Goal: Information Seeking & Learning: Find specific page/section

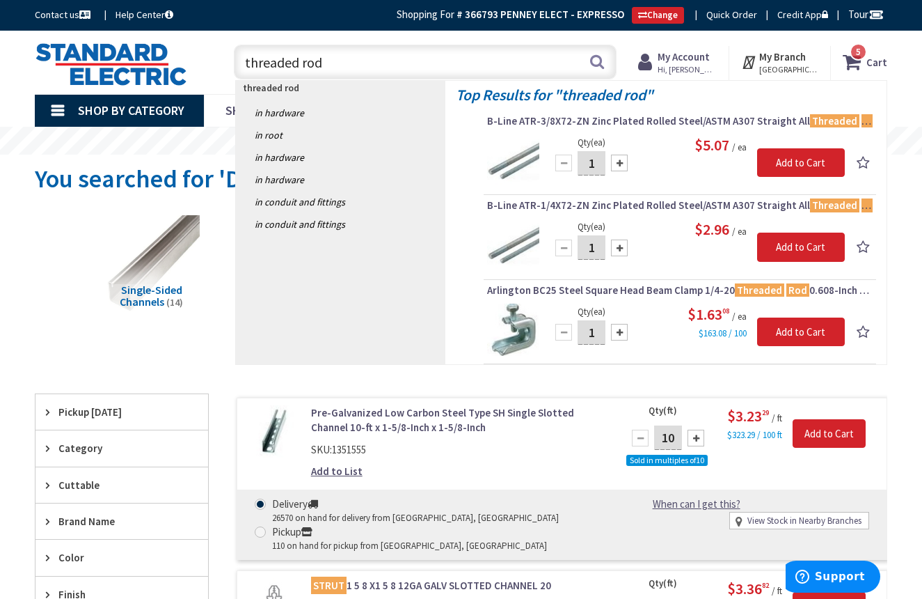
click at [498, 49] on input "threaded rod" at bounding box center [425, 62] width 383 height 35
click at [500, 49] on input "threaded rod" at bounding box center [425, 62] width 383 height 35
click at [500, 52] on input "threaded rod" at bounding box center [425, 62] width 383 height 35
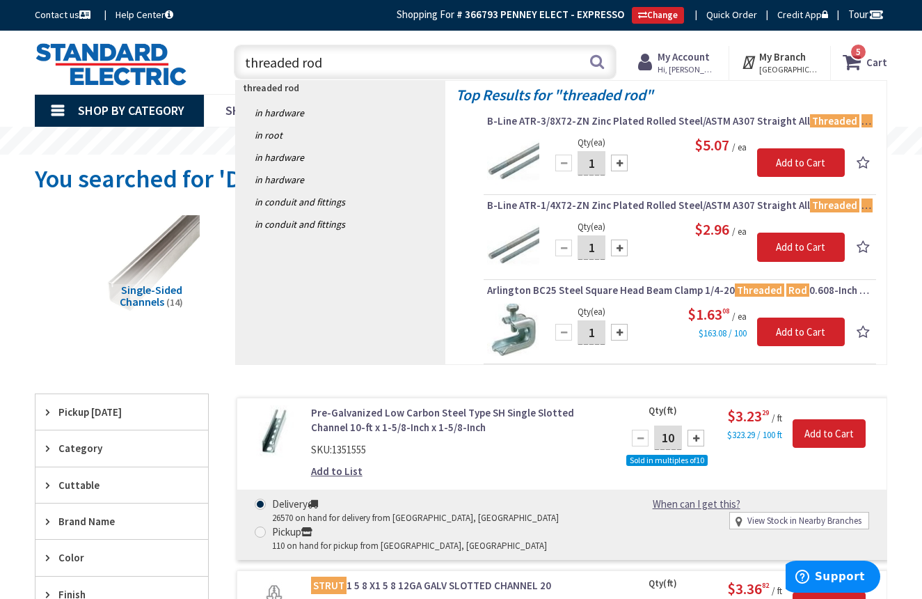
click at [500, 52] on input "threaded rod" at bounding box center [425, 62] width 383 height 35
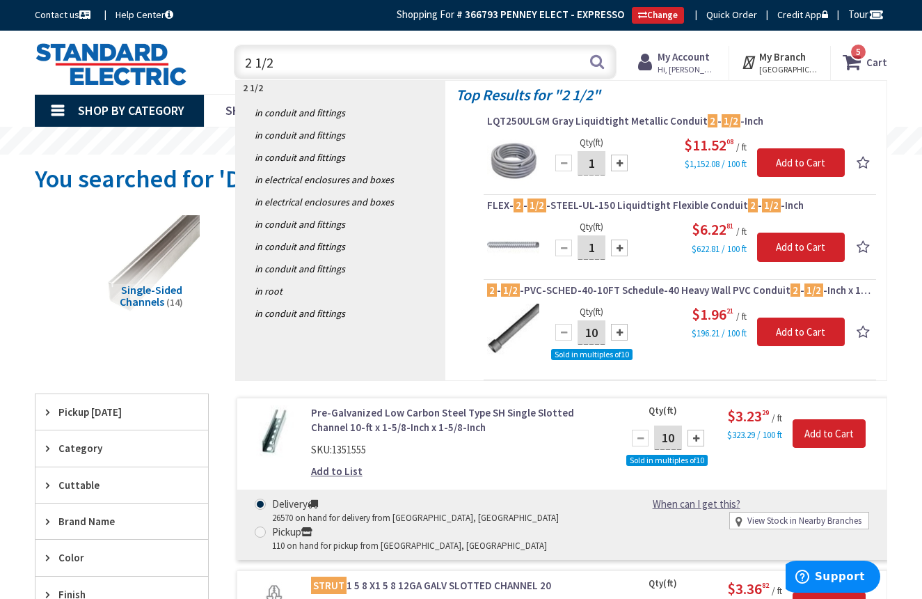
click at [420, 56] on input "2 1/2" at bounding box center [425, 62] width 383 height 35
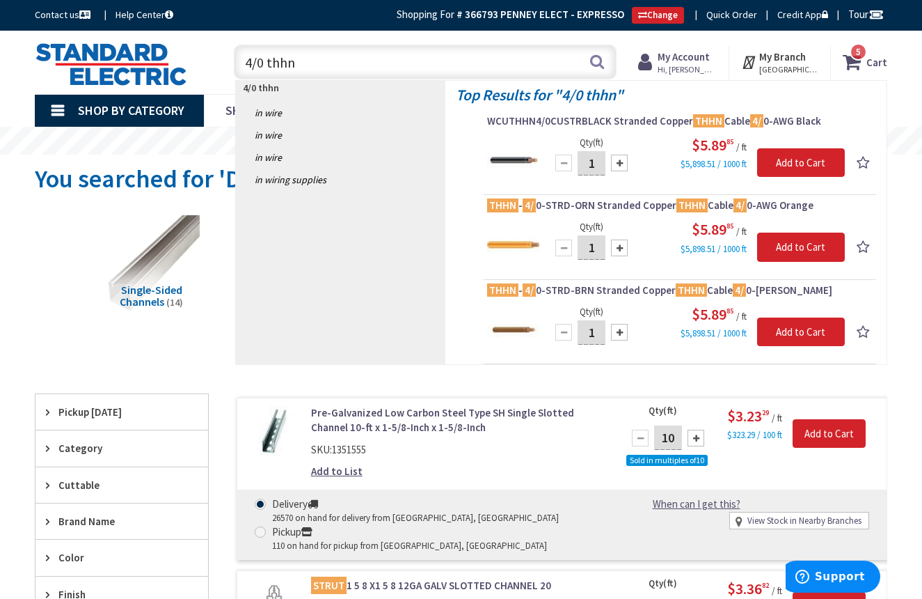
click at [416, 57] on input "4/0 thhn" at bounding box center [425, 62] width 383 height 35
click at [418, 58] on input "4/0 thhn" at bounding box center [425, 62] width 383 height 35
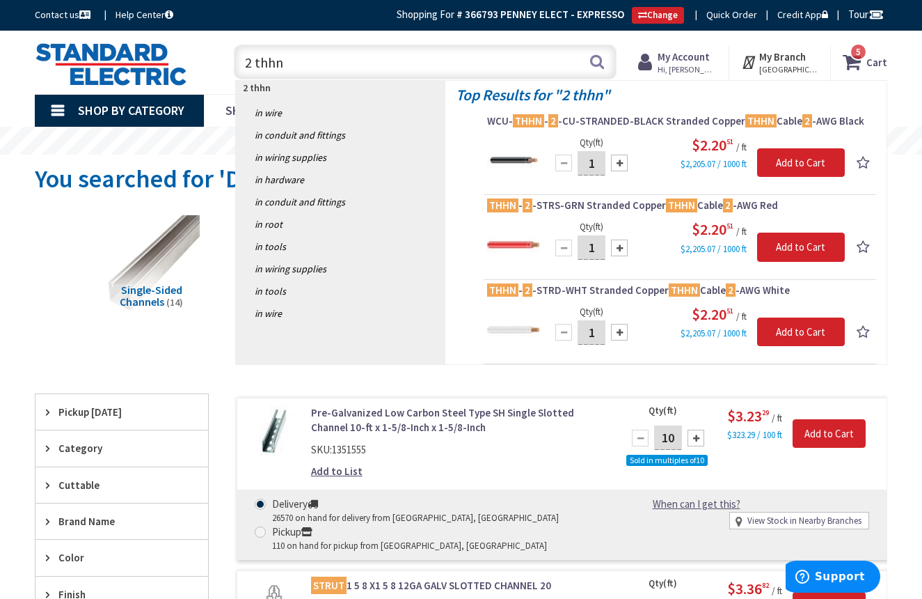
click at [374, 56] on input "2 thhn" at bounding box center [425, 62] width 383 height 35
click at [374, 57] on input "2 thhn" at bounding box center [425, 62] width 383 height 35
click at [375, 57] on input "2 thhn" at bounding box center [425, 62] width 383 height 35
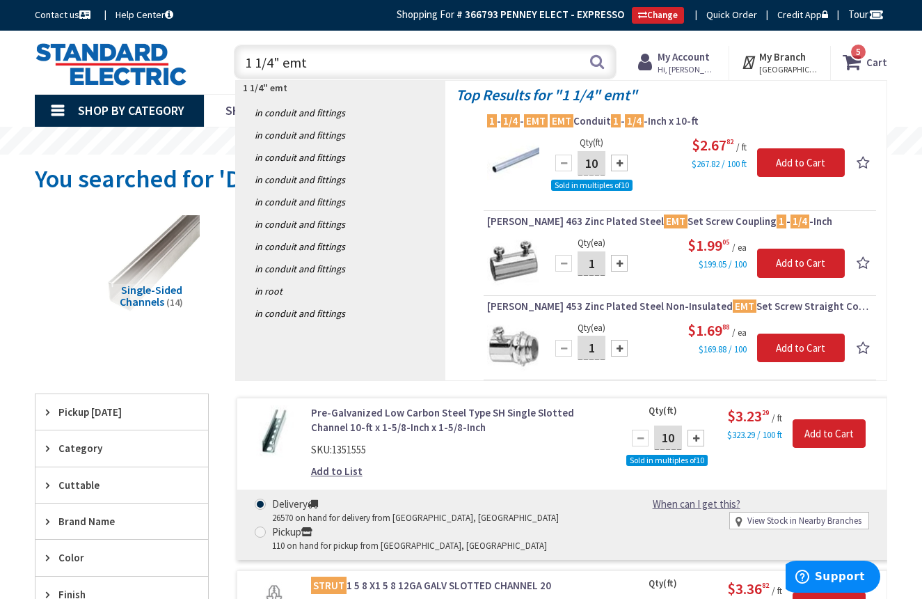
click at [487, 62] on input "1 1/4" emt" at bounding box center [425, 62] width 383 height 35
click at [489, 61] on input "1 1/4" emt" at bounding box center [425, 62] width 383 height 35
type input "3 thhn"
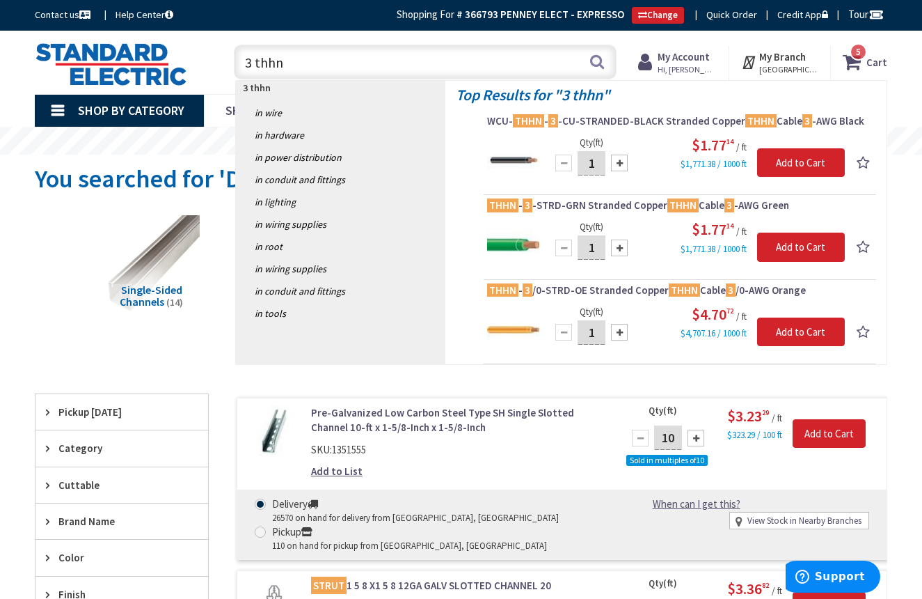
click at [455, 63] on input "3 thhn" at bounding box center [425, 62] width 383 height 35
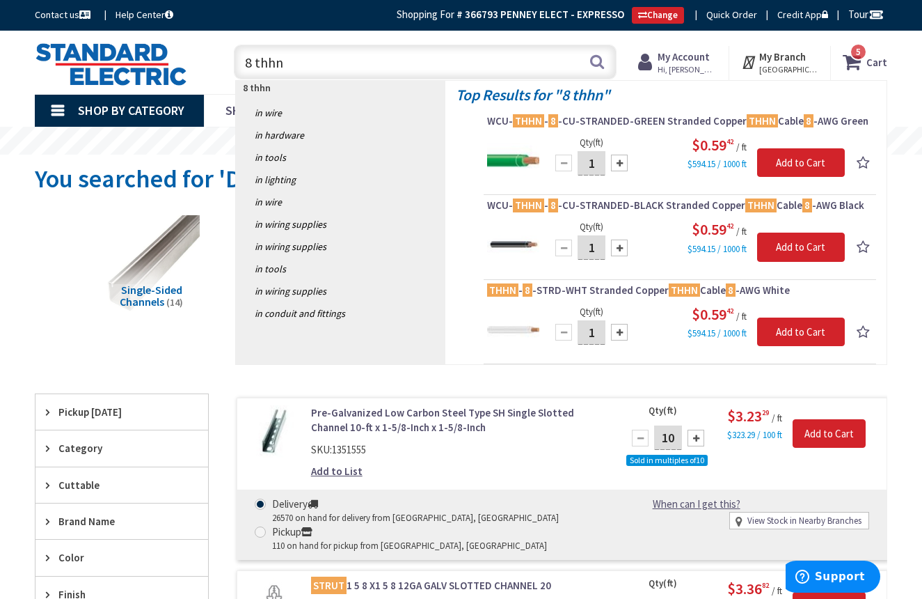
click at [446, 63] on input "8 thhn" at bounding box center [425, 62] width 383 height 35
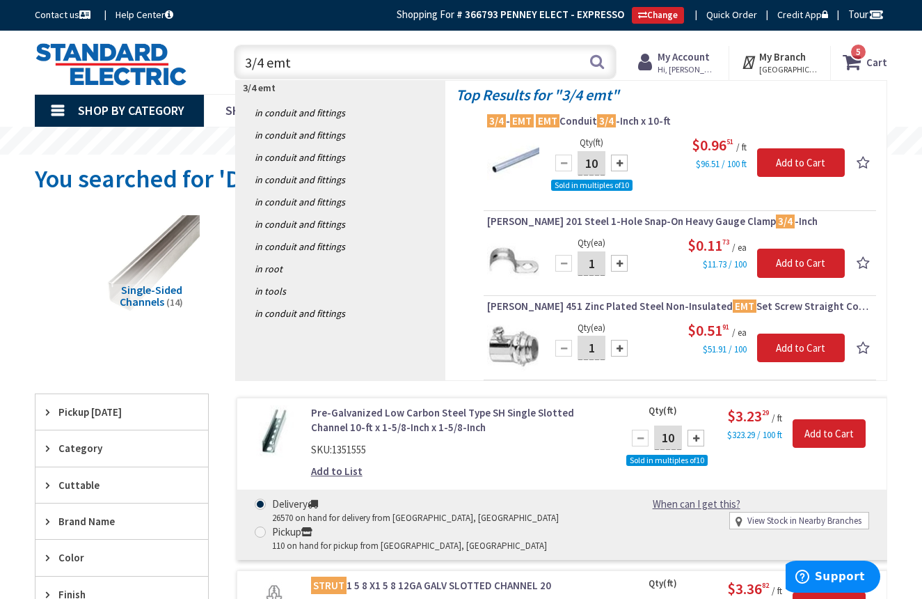
click at [512, 61] on input "3/4 emt" at bounding box center [425, 62] width 383 height 35
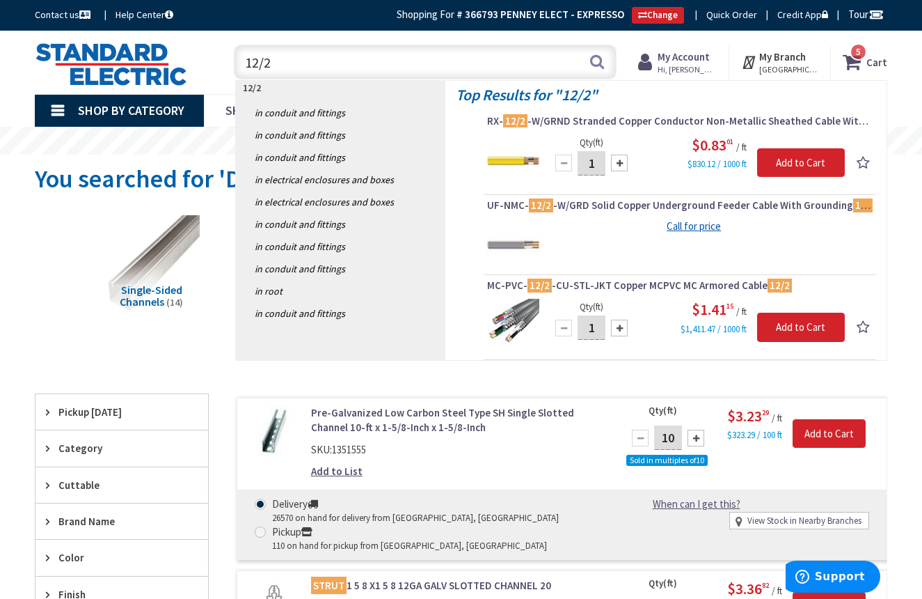
click at [401, 64] on input "12/2" at bounding box center [425, 62] width 383 height 35
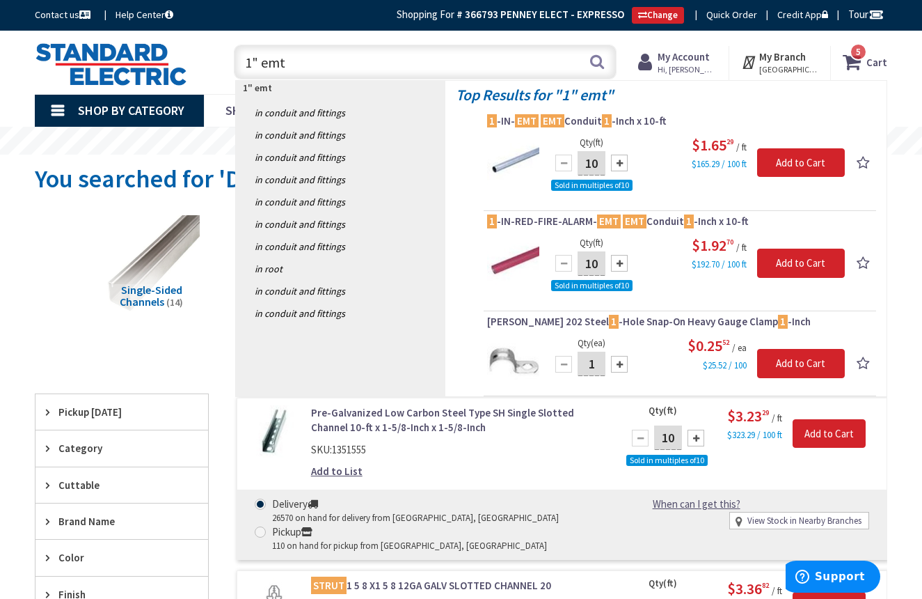
click at [422, 53] on input "1" emt" at bounding box center [425, 62] width 383 height 35
click at [420, 54] on input "1" emt" at bounding box center [425, 62] width 383 height 35
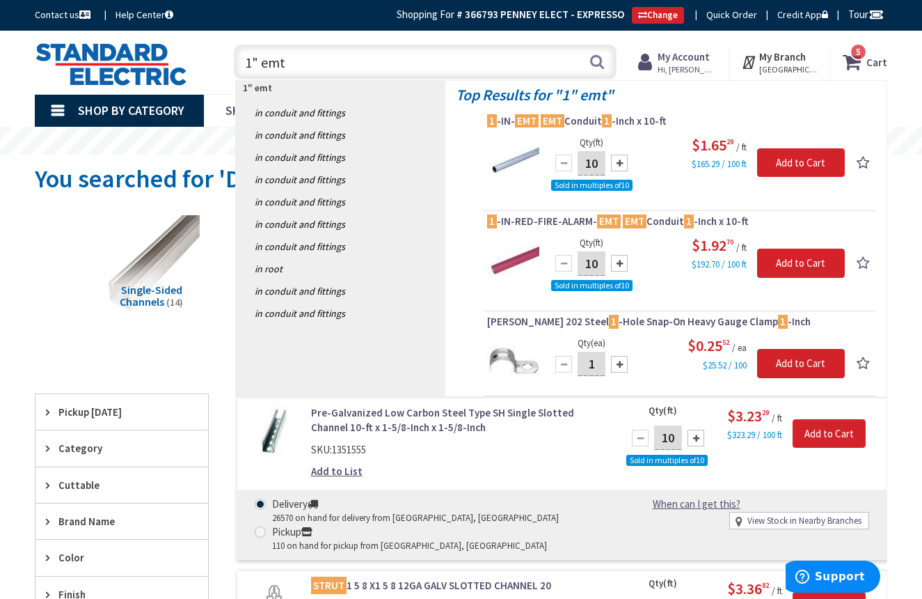
click at [420, 54] on input "1" emt" at bounding box center [425, 62] width 383 height 35
click at [423, 65] on input "1" emt" at bounding box center [425, 62] width 383 height 35
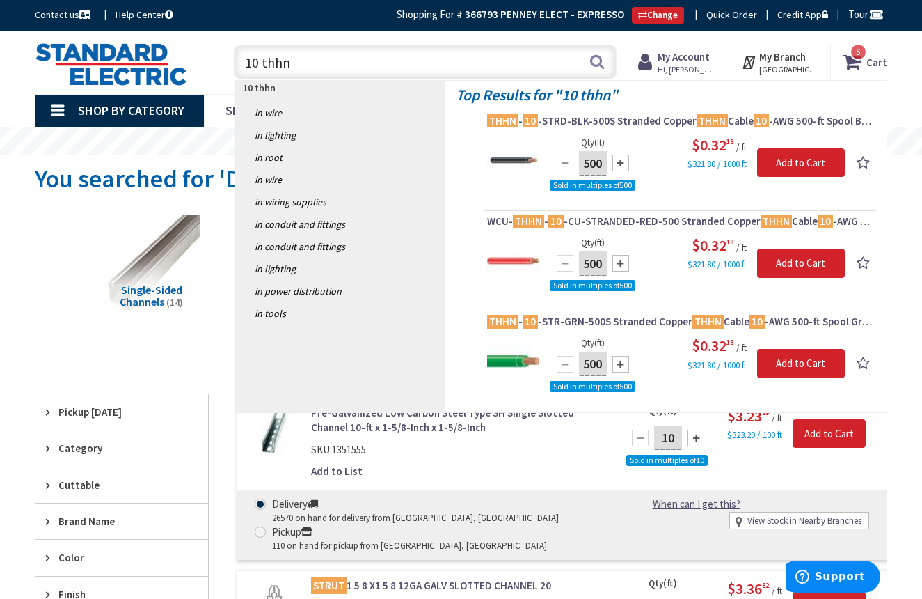
click at [375, 64] on input "10 thhn" at bounding box center [425, 62] width 383 height 35
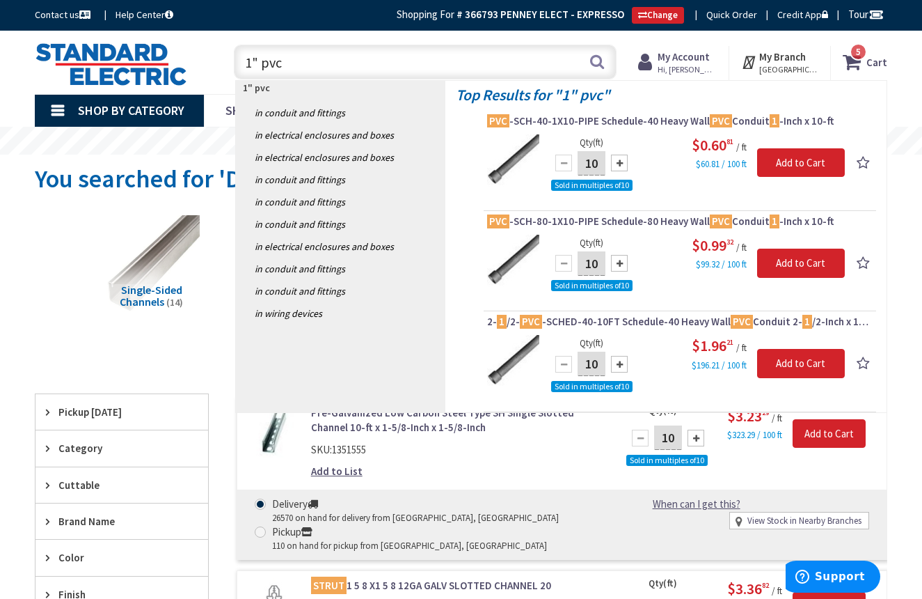
click at [379, 61] on input "1" pvc" at bounding box center [425, 62] width 383 height 35
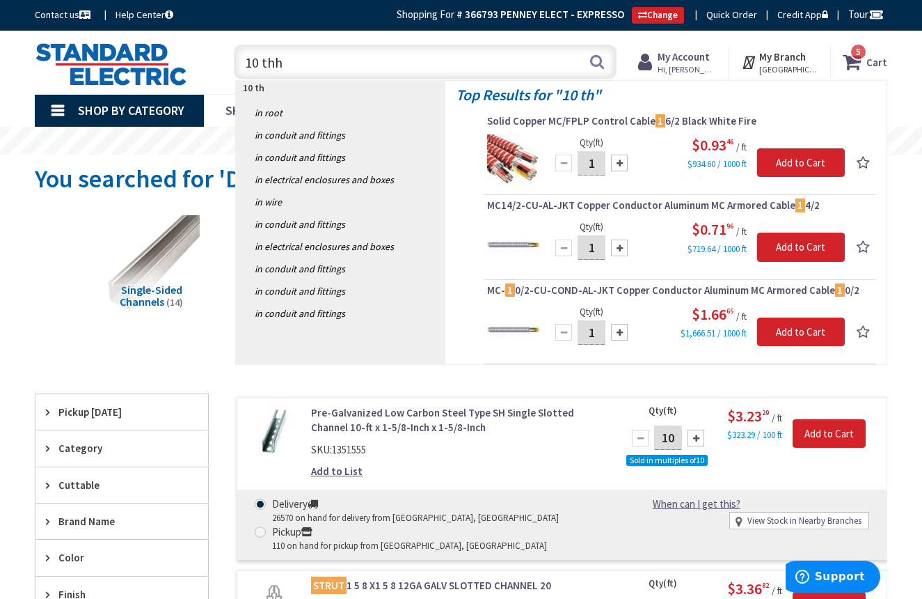
type input "10 thhn"
